Goal: Task Accomplishment & Management: Manage account settings

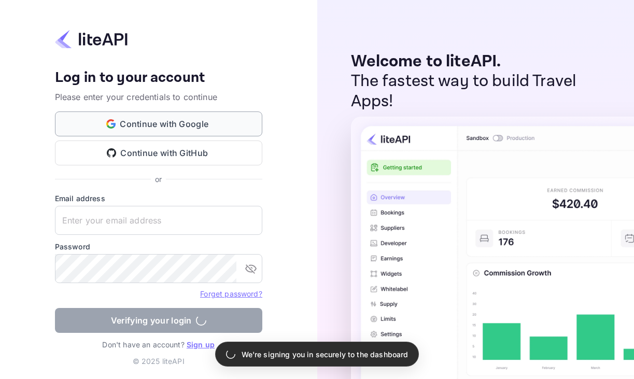
click at [154, 125] on button "Continue with Google" at bounding box center [158, 123] width 207 height 25
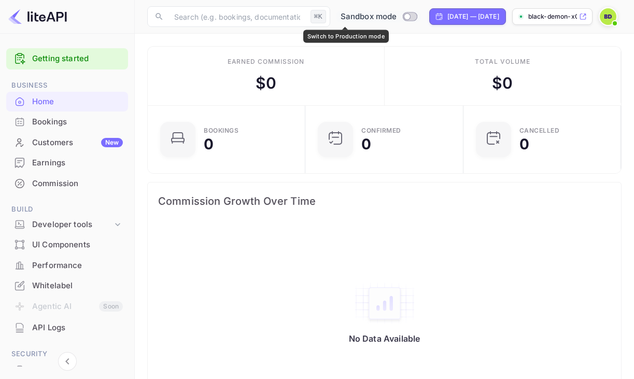
click at [397, 17] on input "Switch to Production mode" at bounding box center [407, 16] width 21 height 7
checkbox input "false"
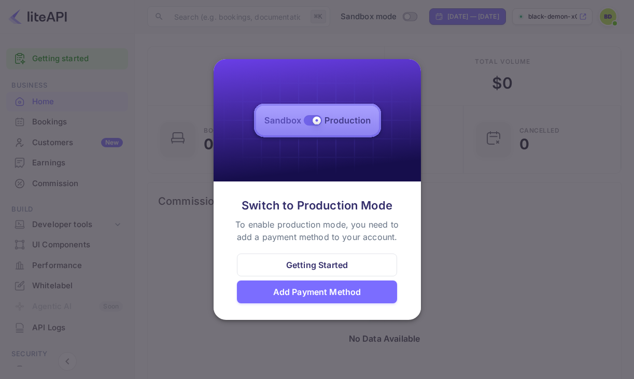
click at [319, 293] on div "Add Payment Method" at bounding box center [317, 292] width 88 height 12
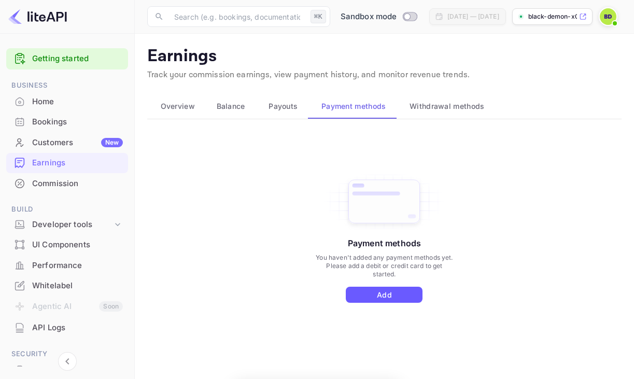
click at [362, 293] on button "Add" at bounding box center [384, 295] width 77 height 16
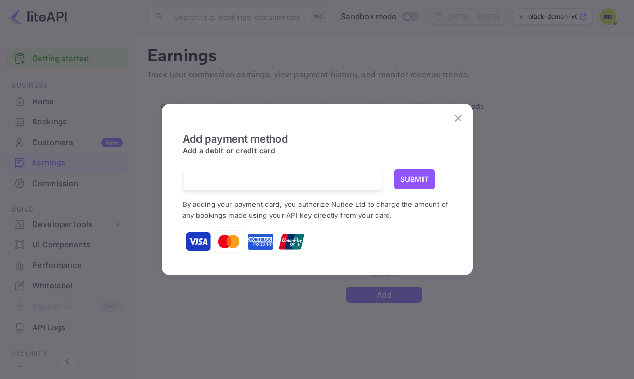
click at [270, 185] on div at bounding box center [286, 179] width 191 height 21
click at [314, 185] on div at bounding box center [286, 179] width 191 height 21
click at [401, 175] on button "Submit" at bounding box center [414, 179] width 41 height 20
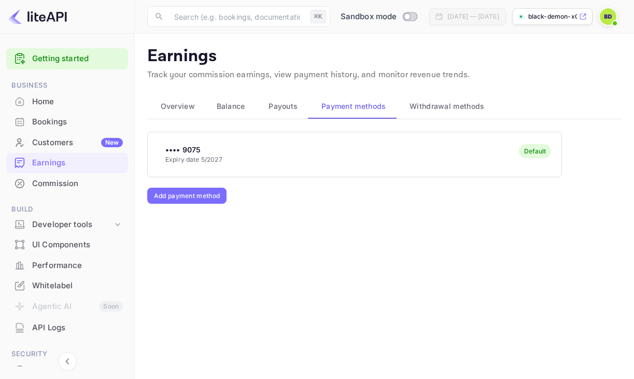
scroll to position [8, 0]
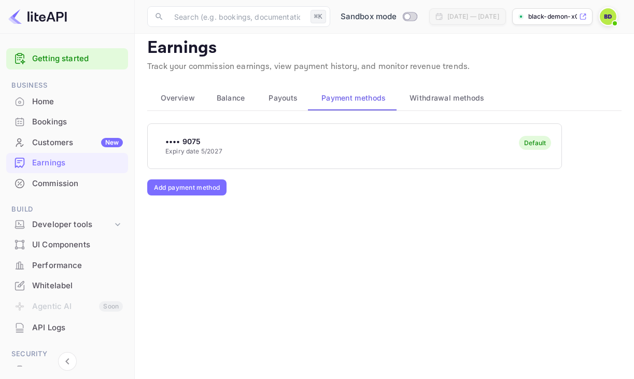
click at [468, 101] on span "Withdrawal methods" at bounding box center [447, 98] width 75 height 12
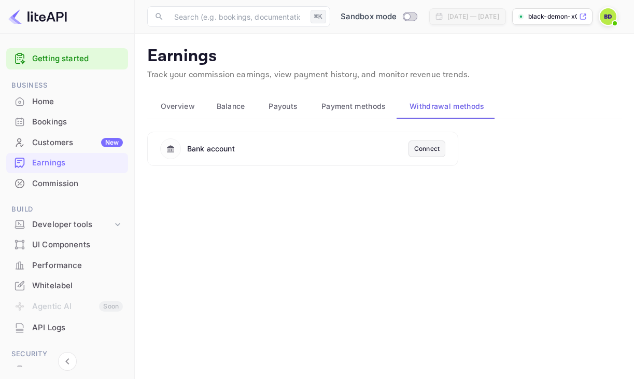
scroll to position [0, 0]
click at [429, 146] on div "Connect" at bounding box center [426, 148] width 25 height 9
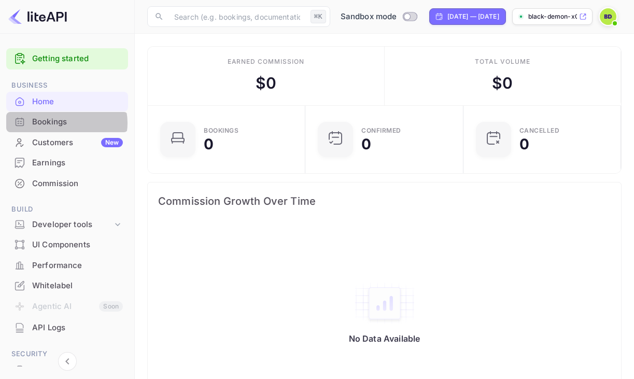
click at [64, 123] on div "Bookings" at bounding box center [77, 122] width 91 height 12
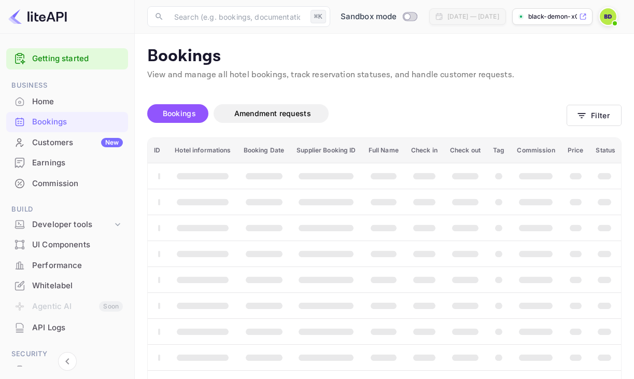
click at [74, 142] on div "Customers New" at bounding box center [77, 143] width 91 height 12
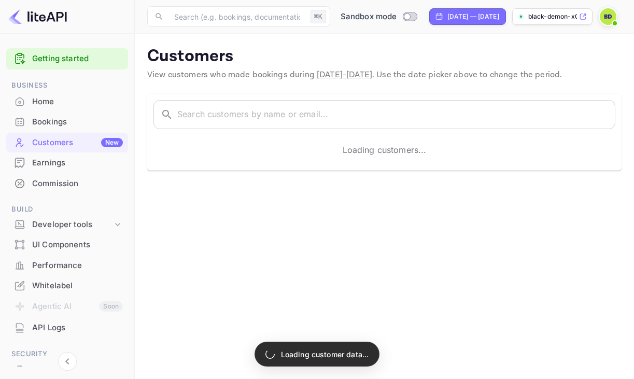
click at [69, 123] on div "Bookings" at bounding box center [77, 122] width 91 height 12
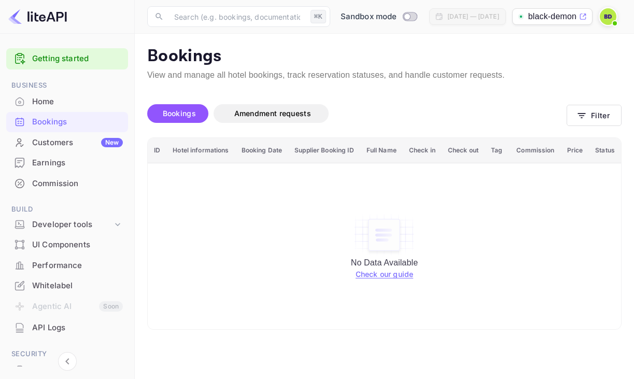
click at [57, 180] on div "Commission" at bounding box center [77, 184] width 91 height 12
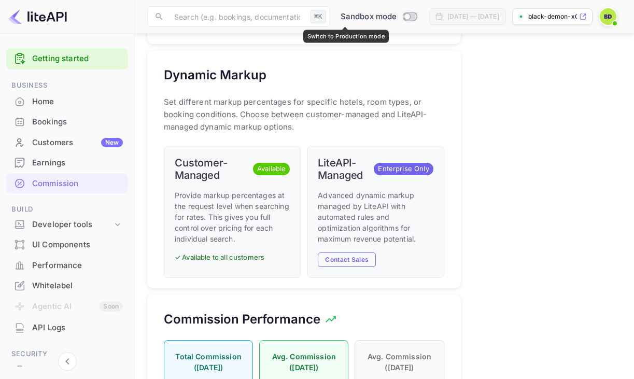
click at [397, 18] on input "Switch to Production mode" at bounding box center [407, 16] width 21 height 7
checkbox input "true"
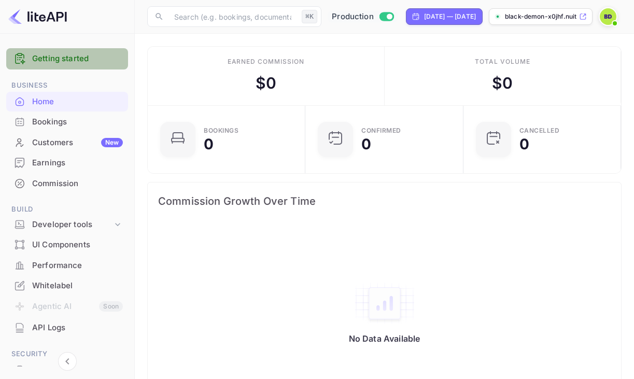
click at [89, 65] on div "Getting started" at bounding box center [67, 58] width 122 height 21
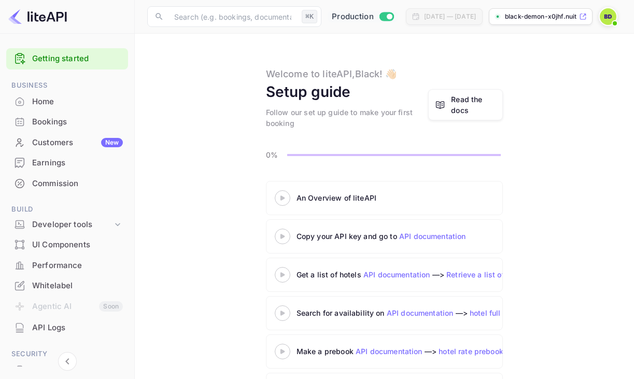
click at [608, 19] on img at bounding box center [608, 16] width 17 height 17
click at [560, 83] on div "Settings" at bounding box center [561, 81] width 119 height 25
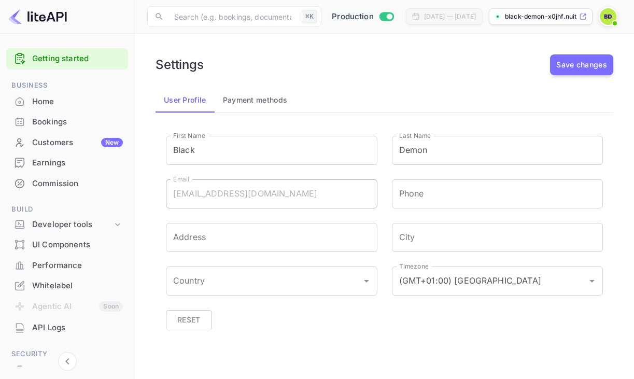
click at [255, 96] on button "Payment methods" at bounding box center [255, 100] width 81 height 25
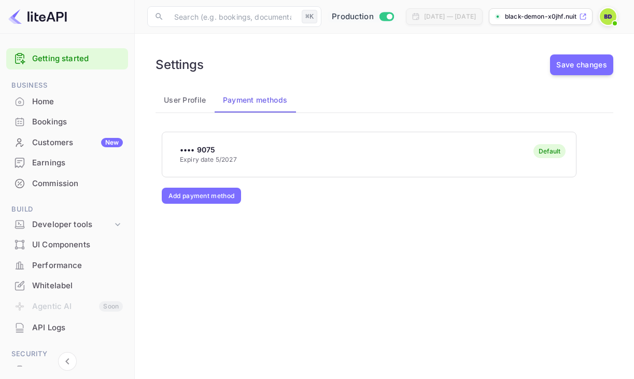
click at [203, 102] on button "User Profile" at bounding box center [185, 100] width 59 height 25
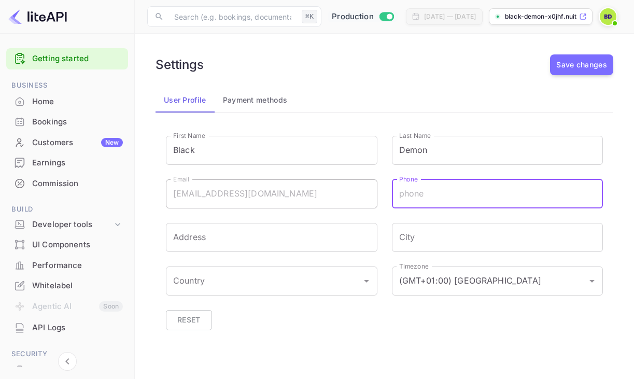
click at [414, 189] on input "Phone" at bounding box center [498, 193] width 212 height 29
type input "+25198169242"
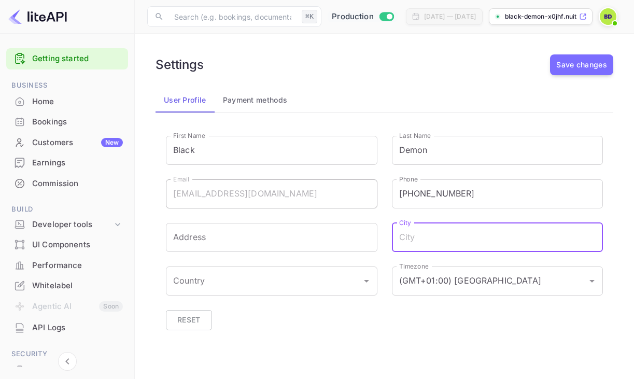
click at [431, 243] on input "City" at bounding box center [498, 237] width 212 height 29
type input "addis ababa"
click at [249, 282] on input "Country" at bounding box center [264, 281] width 187 height 20
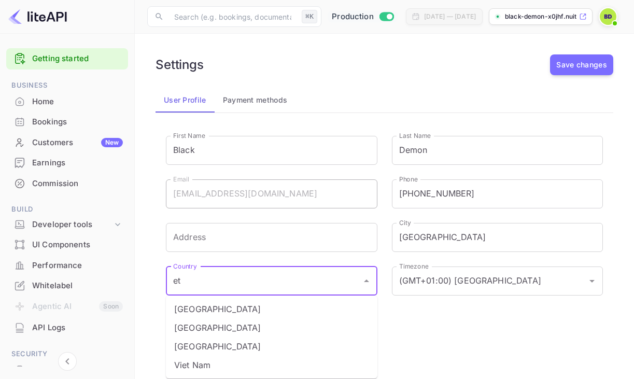
click at [197, 321] on li "Ethiopia" at bounding box center [272, 327] width 212 height 19
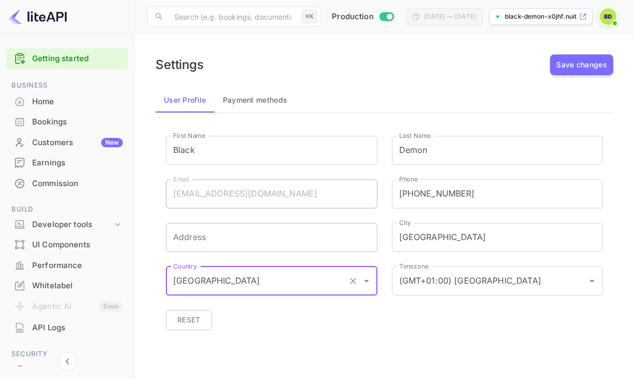
type input "Ethiopia"
click at [214, 243] on input "Address" at bounding box center [272, 237] width 212 height 29
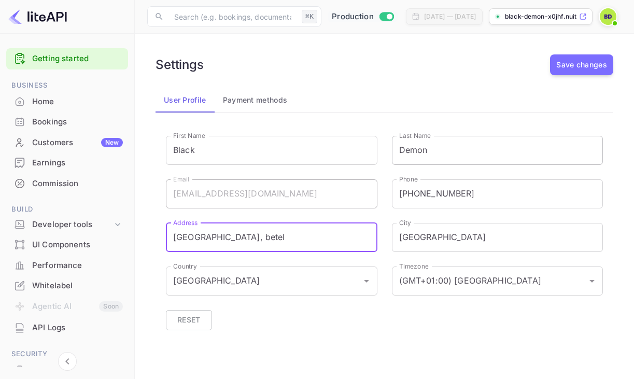
type input "addis ababa, betel"
click at [447, 157] on input "Demon" at bounding box center [498, 150] width 212 height 29
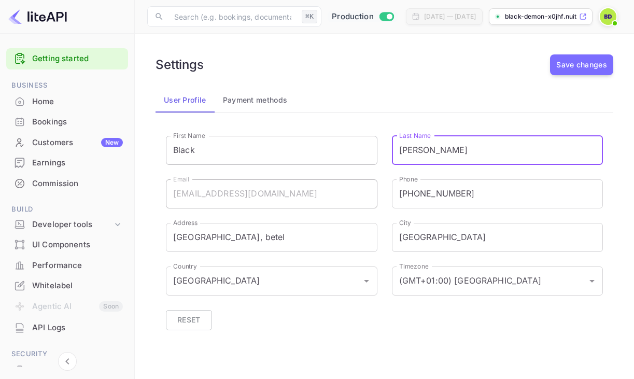
type input "mohammed"
click at [235, 151] on input "Black" at bounding box center [272, 150] width 212 height 29
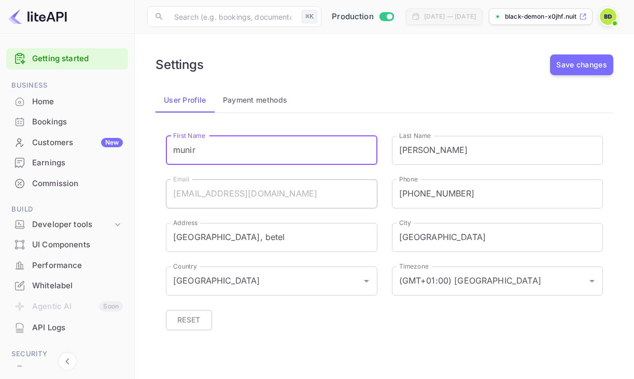
scroll to position [3, 0]
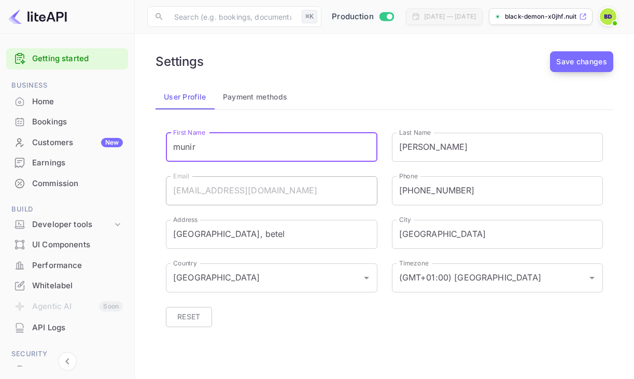
type input "munir"
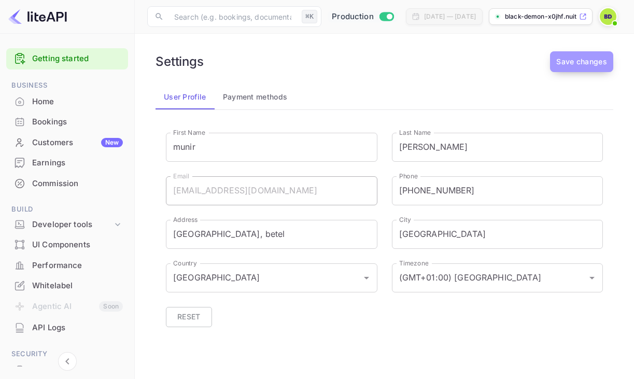
click at [579, 71] on button "Save changes" at bounding box center [581, 61] width 63 height 21
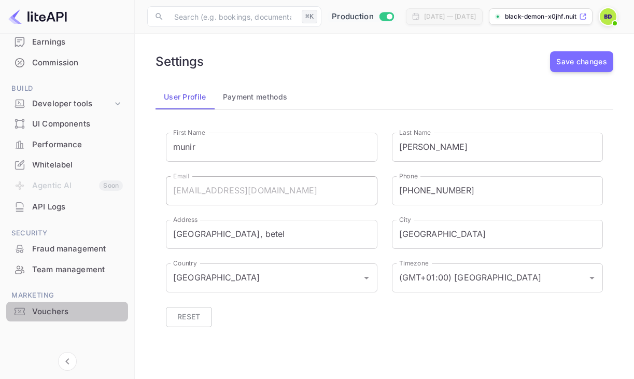
click at [74, 319] on div "Vouchers" at bounding box center [67, 312] width 122 height 20
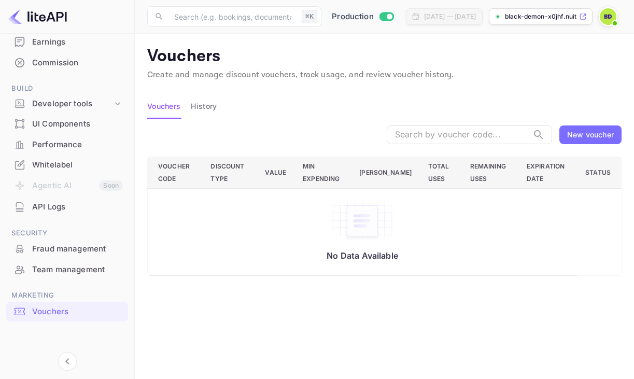
click at [605, 136] on div "New voucher" at bounding box center [590, 134] width 47 height 11
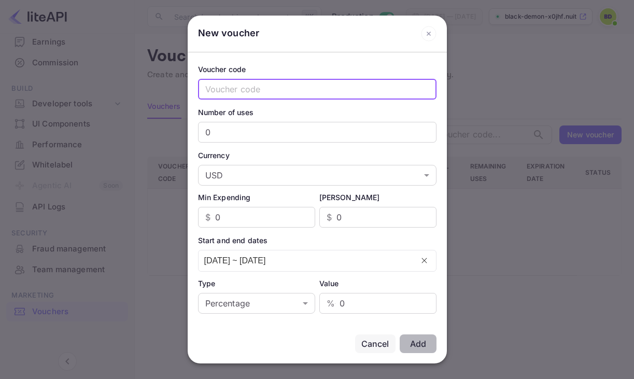
click at [261, 82] on input "text" at bounding box center [317, 89] width 238 height 21
click at [261, 130] on input "0" at bounding box center [317, 132] width 238 height 21
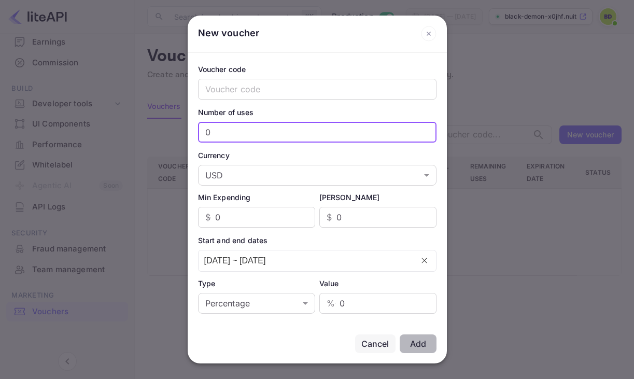
click at [364, 345] on div "Cancel" at bounding box center [375, 343] width 28 height 12
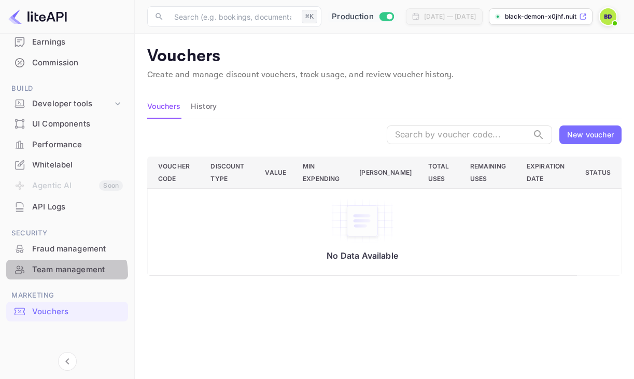
click at [50, 275] on div "Team management" at bounding box center [67, 270] width 122 height 20
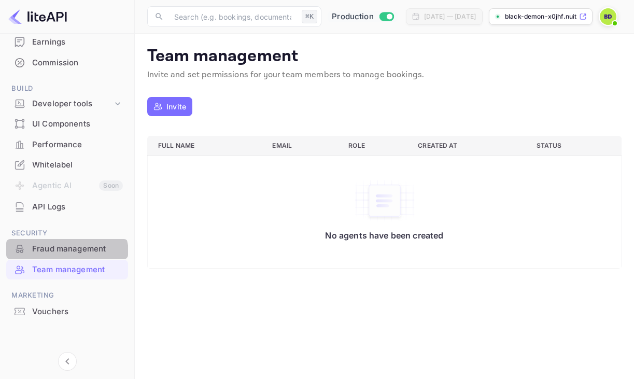
click at [56, 258] on div "Fraud management" at bounding box center [67, 249] width 122 height 20
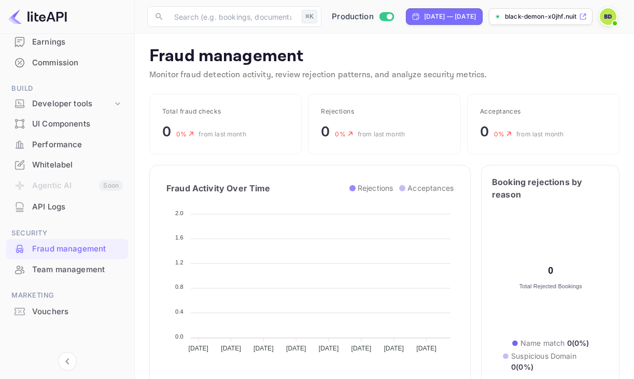
scroll to position [213, 203]
click at [61, 233] on span "Security" at bounding box center [67, 233] width 122 height 11
click at [52, 207] on div "API Logs" at bounding box center [77, 207] width 91 height 12
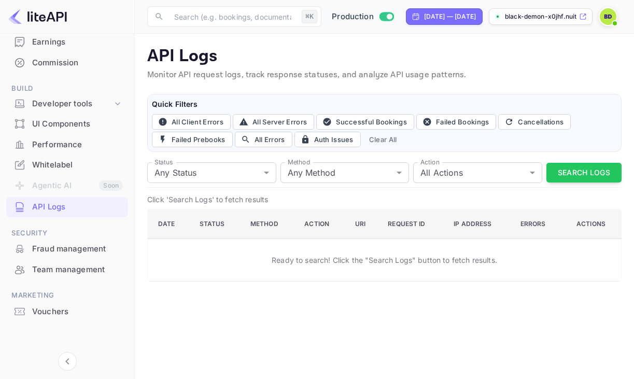
click at [170, 166] on label "Status" at bounding box center [163, 162] width 18 height 9
click at [168, 170] on body "Getting started Business Home Bookings Customers New Earnings Commission Build …" at bounding box center [317, 189] width 634 height 379
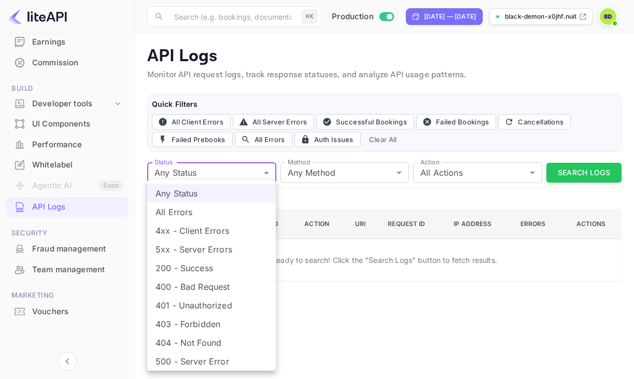
click at [168, 170] on div at bounding box center [317, 189] width 634 height 379
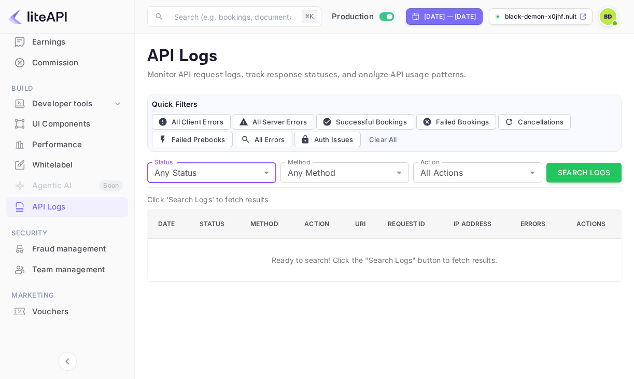
scroll to position [111, 0]
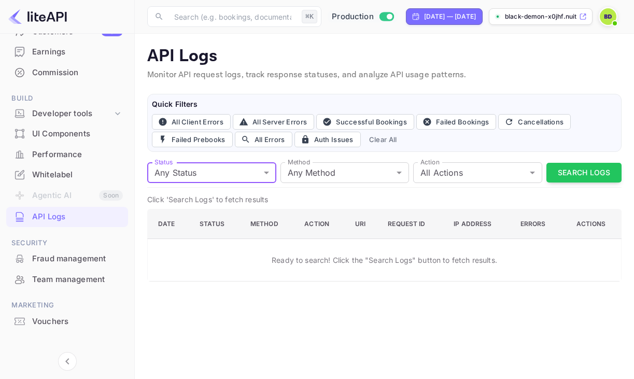
click at [53, 142] on div "UI Components" at bounding box center [67, 134] width 122 height 20
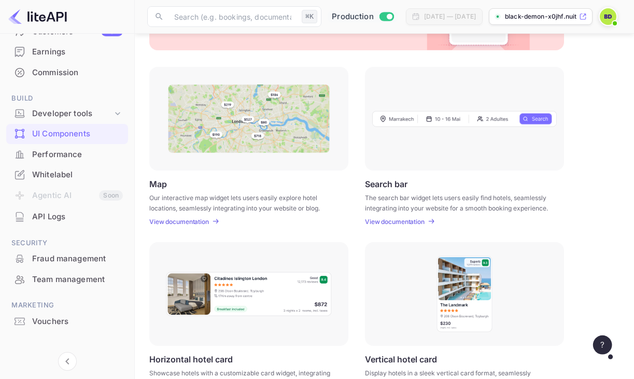
scroll to position [115, 0]
click at [177, 224] on p "View documentation" at bounding box center [179, 223] width 60 height 8
click at [68, 156] on div "Performance" at bounding box center [77, 155] width 91 height 12
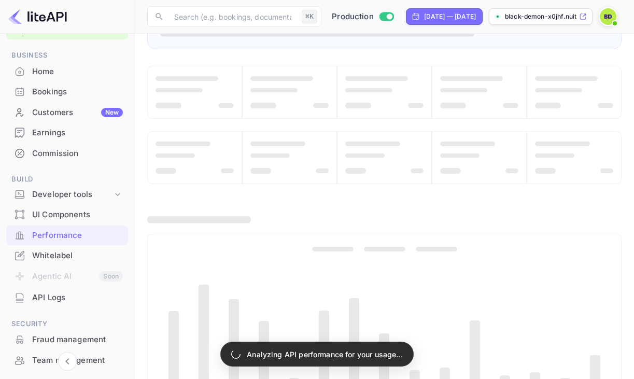
scroll to position [25, 0]
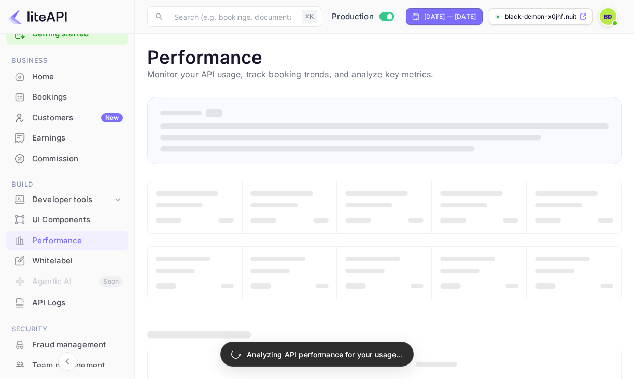
click at [57, 75] on div "Home" at bounding box center [77, 77] width 91 height 12
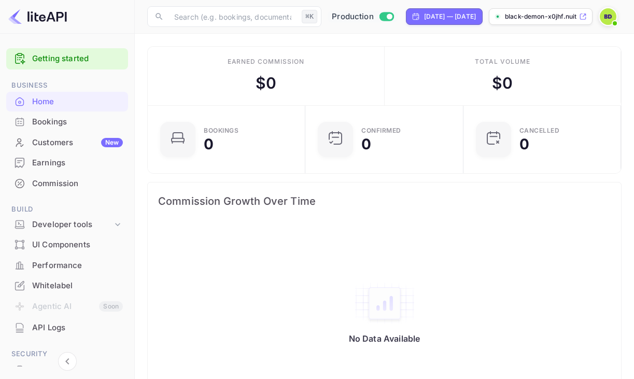
click at [533, 18] on p "black-demon-x0jhf.nuit..." at bounding box center [541, 16] width 72 height 9
click at [67, 63] on link "Getting started" at bounding box center [77, 59] width 91 height 12
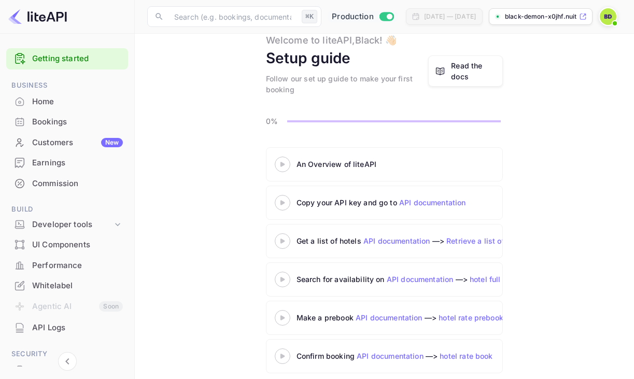
scroll to position [45, 0]
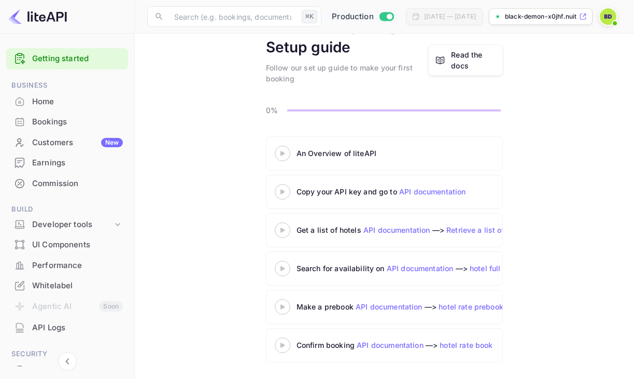
click at [421, 271] on link "API documentation" at bounding box center [420, 268] width 67 height 9
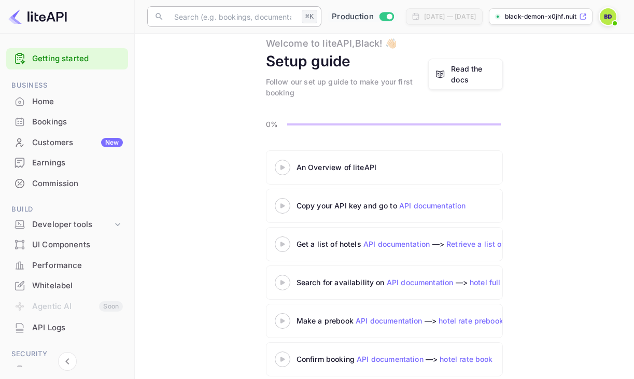
click at [189, 19] on input "text" at bounding box center [233, 16] width 130 height 21
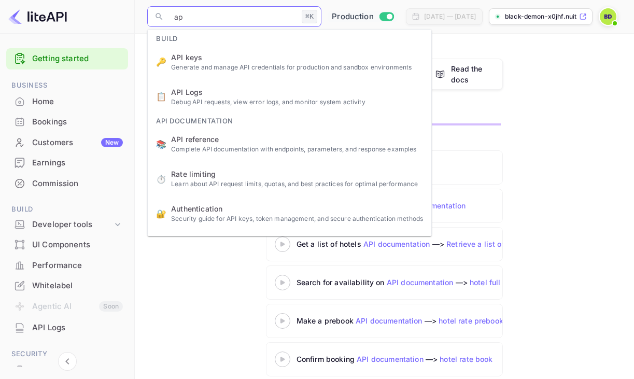
type input "api"
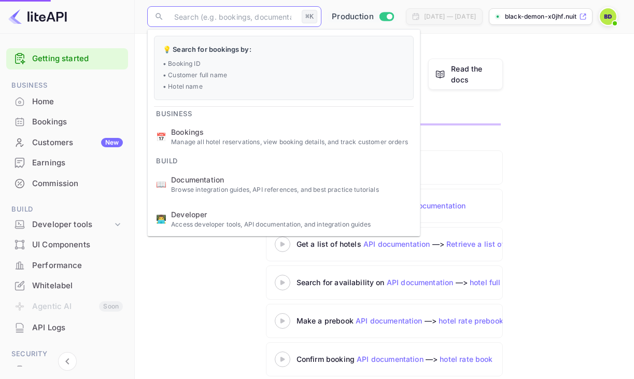
click at [222, 55] on ul "💡 Search for bookings by: • Booking ID • Customer full name • Hotel name Busine…" at bounding box center [284, 186] width 272 height 313
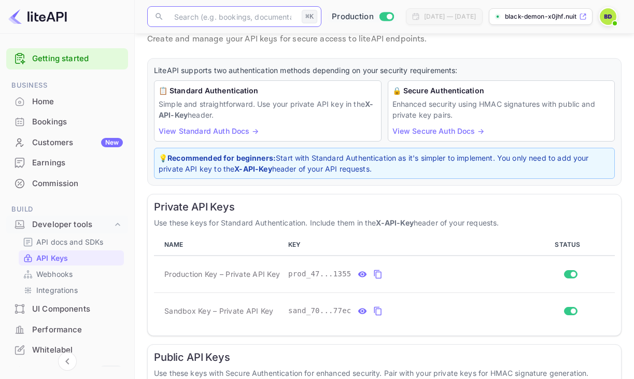
scroll to position [37, 0]
click at [360, 267] on icon "private api keys table" at bounding box center [362, 273] width 9 height 12
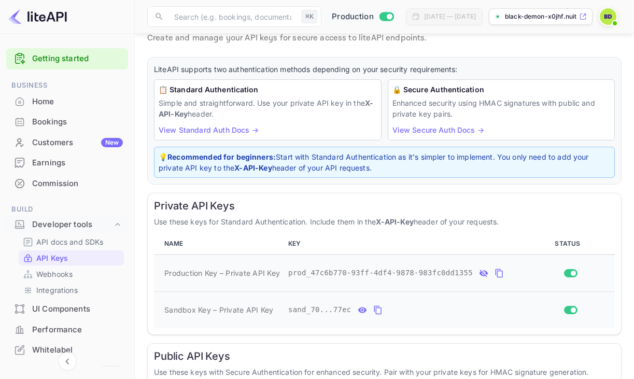
click at [363, 326] on td "sand_70...77ec" at bounding box center [405, 309] width 243 height 37
click at [363, 316] on icon "private api keys table" at bounding box center [362, 310] width 9 height 12
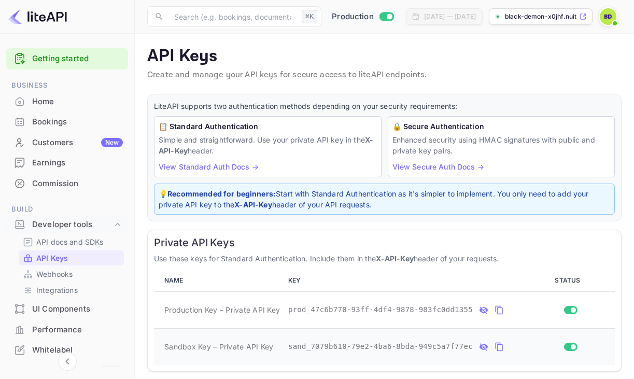
click at [240, 167] on link "View Standard Auth Docs →" at bounding box center [209, 166] width 100 height 9
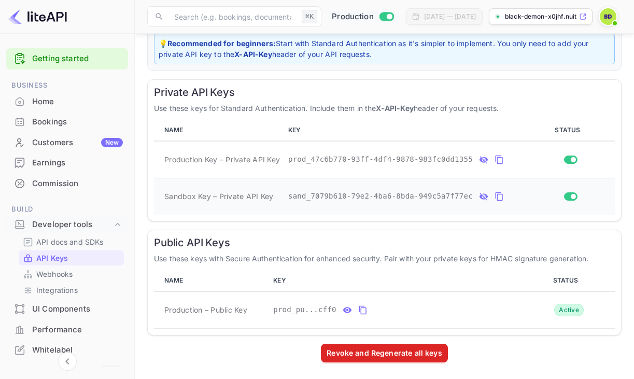
scroll to position [151, 0]
click at [347, 307] on icon "public api keys table" at bounding box center [347, 310] width 9 height 6
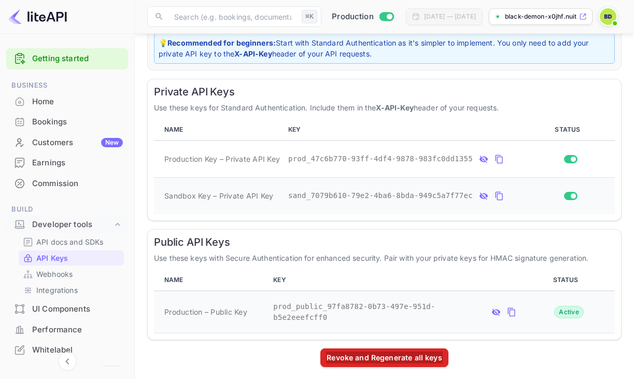
click at [374, 366] on div "Revoke and Regenerate all keys" at bounding box center [384, 357] width 128 height 19
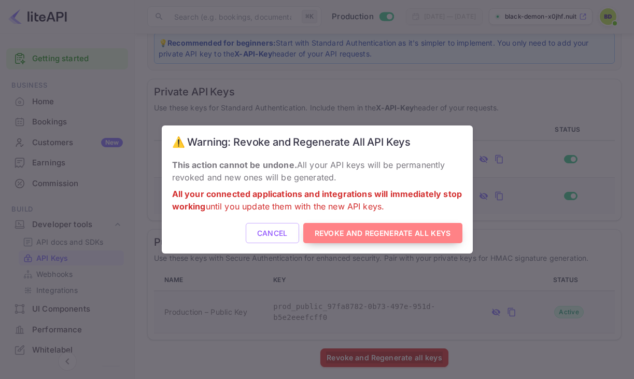
click at [357, 237] on button "Revoke and Regenerate All Keys" at bounding box center [382, 233] width 159 height 20
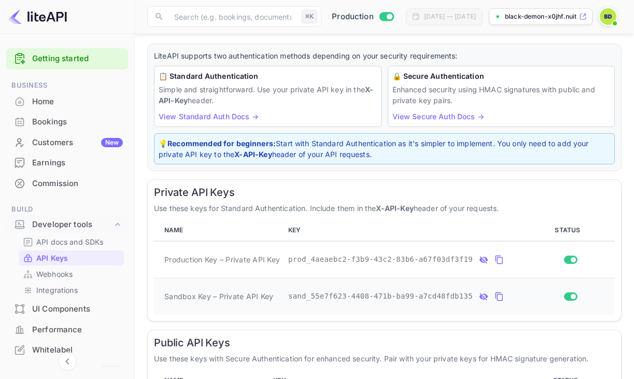
scroll to position [51, 0]
click at [462, 116] on link "View Secure Auth Docs →" at bounding box center [438, 115] width 92 height 9
drag, startPoint x: 221, startPoint y: 262, endPoint x: 152, endPoint y: 259, distance: 68.5
click at [152, 259] on div "Private API Keys Use these keys for Standard Authentication. Include them in th…" at bounding box center [384, 249] width 474 height 142
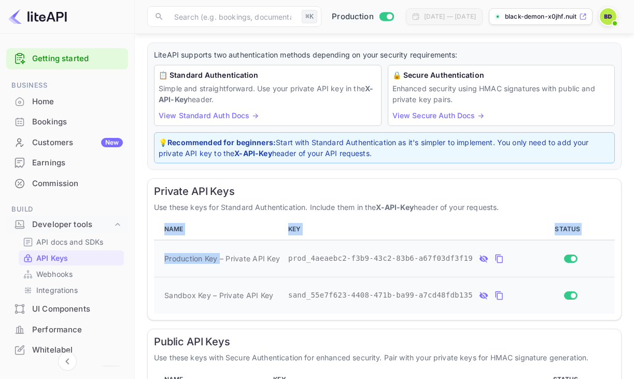
click at [171, 262] on span "Production Key – Private API Key" at bounding box center [222, 258] width 116 height 11
drag, startPoint x: 163, startPoint y: 261, endPoint x: 256, endPoint y: 273, distance: 94.1
click at [256, 273] on td "Production Key – Private API Key" at bounding box center [219, 258] width 130 height 37
copy span "Production Key – Private API Key"
click at [497, 262] on icon "private api keys table" at bounding box center [499, 258] width 9 height 12
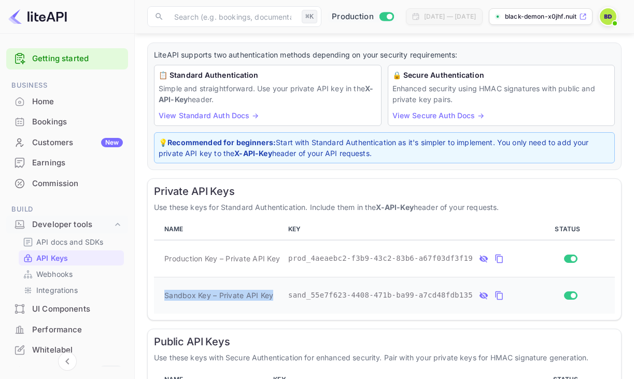
drag, startPoint x: 159, startPoint y: 296, endPoint x: 265, endPoint y: 306, distance: 106.2
click at [265, 306] on td "Sandbox Key – Private API Key" at bounding box center [219, 295] width 130 height 37
copy span "Sandbox Key – Private API Key"
click at [496, 300] on icon "private api keys table" at bounding box center [499, 295] width 9 height 12
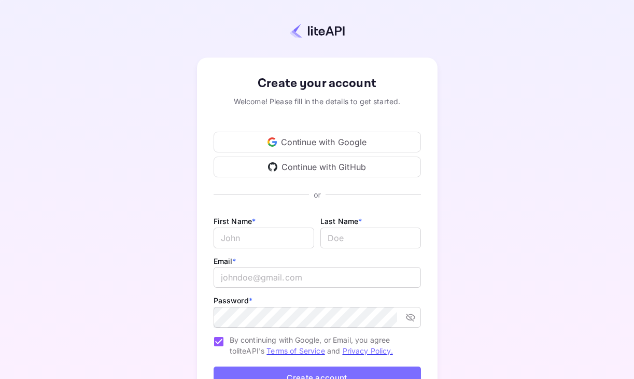
click at [329, 140] on div "Continue with Google" at bounding box center [317, 142] width 207 height 21
